Goal: Find contact information: Find contact information

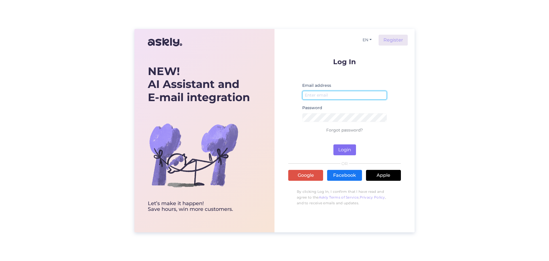
type input "[EMAIL_ADDRESS][DOMAIN_NAME]"
click at [345, 151] on button "Login" at bounding box center [344, 149] width 23 height 11
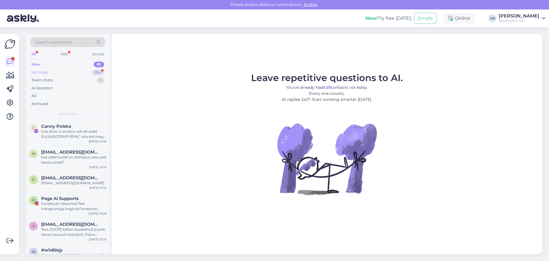
click at [46, 71] on div "My chats" at bounding box center [39, 72] width 16 height 6
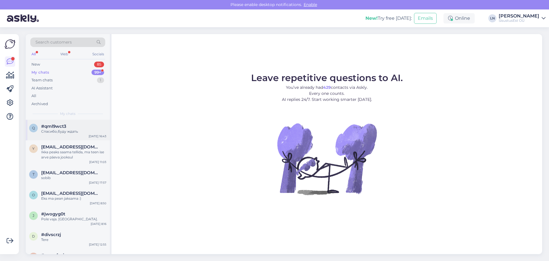
click at [50, 135] on div "q #qml9wct3 Спасибо,буду ждать [DATE] 16:43" at bounding box center [68, 130] width 84 height 21
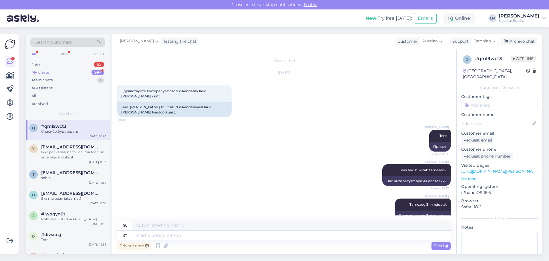
scroll to position [396, 0]
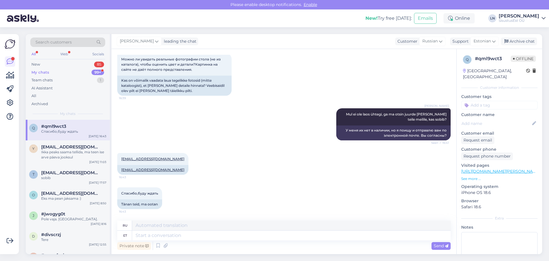
click at [501, 168] on link "[URL][DOMAIN_NAME][PERSON_NAME]" at bounding box center [500, 170] width 79 height 5
drag, startPoint x: 148, startPoint y: 169, endPoint x: 122, endPoint y: 172, distance: 26.8
click at [122, 172] on div "[EMAIL_ADDRESS][DOMAIN_NAME] 16:43 [EMAIL_ADDRESS][DOMAIN_NAME]" at bounding box center [152, 164] width 71 height 22
copy link "[EMAIL_ADDRESS][DOMAIN_NAME]"
